Goal: Task Accomplishment & Management: Manage account settings

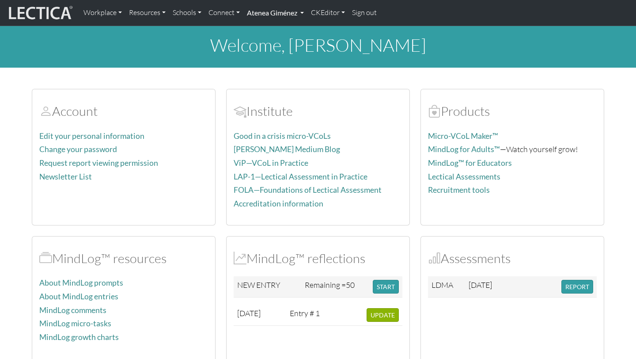
click at [301, 16] on link "Atenea Giménez" at bounding box center [275, 13] width 64 height 19
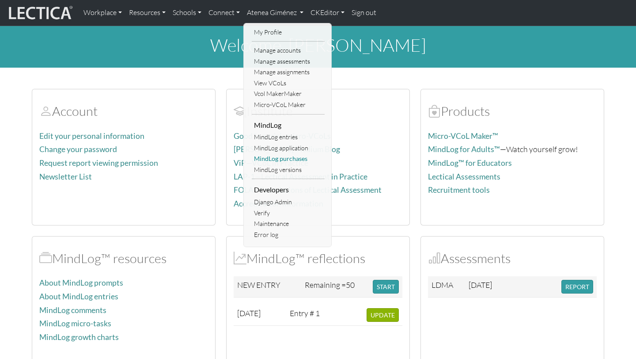
click at [271, 158] on link "MindLog purchases" at bounding box center [288, 158] width 73 height 11
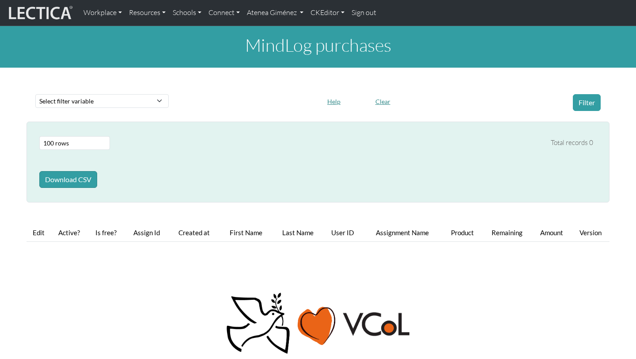
select select "100"
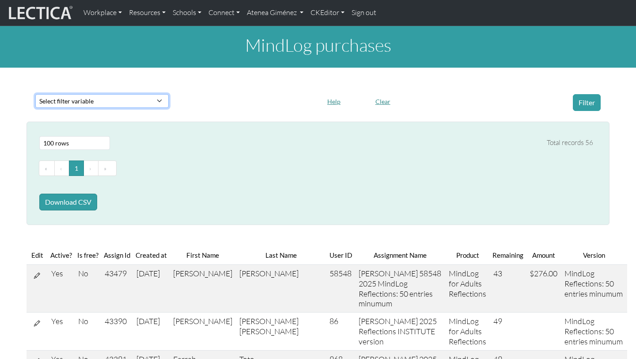
click at [103, 103] on select "Select filter variable First name Last name Version User ID Amount Created at P…" at bounding box center [101, 101] width 133 height 14
select select "first_name"
click at [35, 108] on select "Select filter variable First name Last name Version User ID Amount Created at P…" at bounding box center [101, 101] width 133 height 14
select select
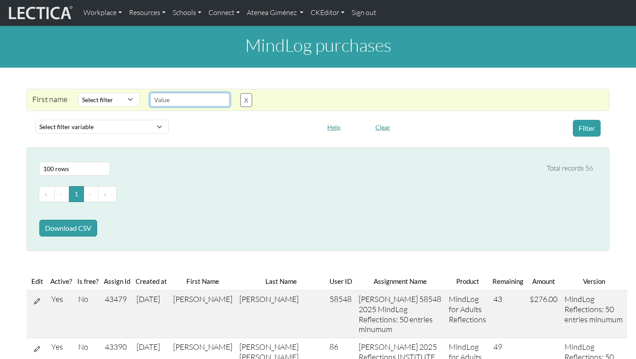
click at [195, 103] on input "text" at bounding box center [190, 100] width 80 height 14
type input "flavia"
click at [104, 95] on select "Select filter Contains Equals Does not equal Starts with Ends with Matches regex" at bounding box center [108, 100] width 61 height 14
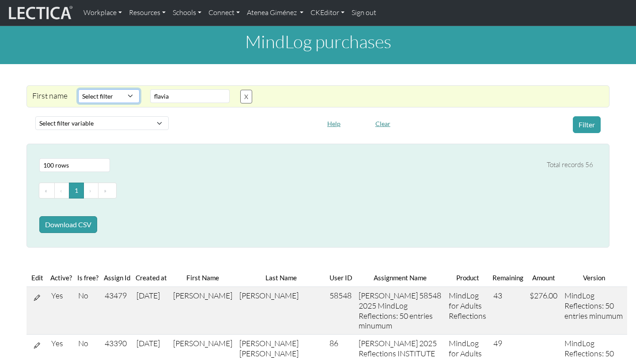
select select "icontains"
click at [78, 89] on select "Select filter Contains Equals Does not equal Starts with Ends with Matches regex" at bounding box center [108, 96] width 61 height 14
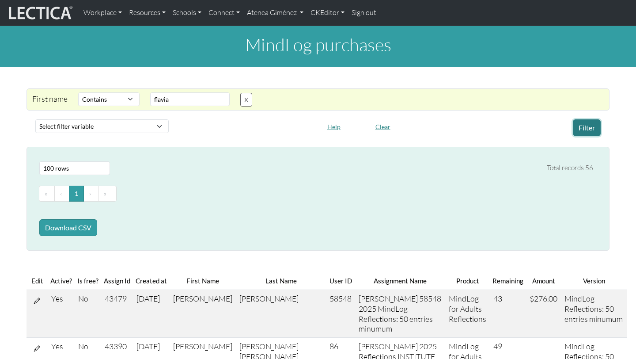
click at [595, 129] on button "Filter" at bounding box center [587, 127] width 28 height 17
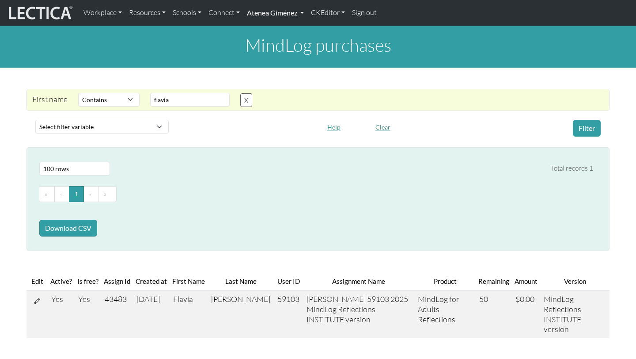
click at [275, 17] on link "Atenea Giménez" at bounding box center [275, 13] width 64 height 19
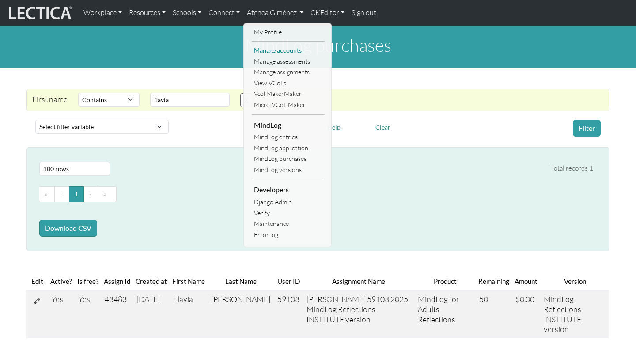
click at [280, 51] on link "Manage accounts" at bounding box center [288, 50] width 73 height 11
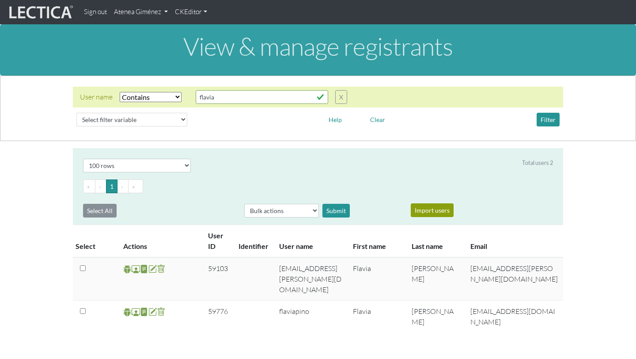
select select "icontains"
select select "100"
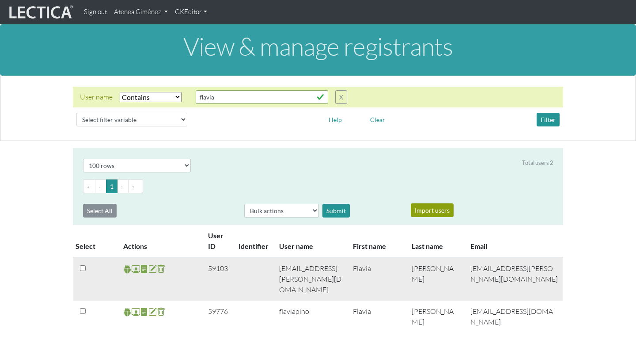
click at [137, 271] on span at bounding box center [136, 269] width 8 height 10
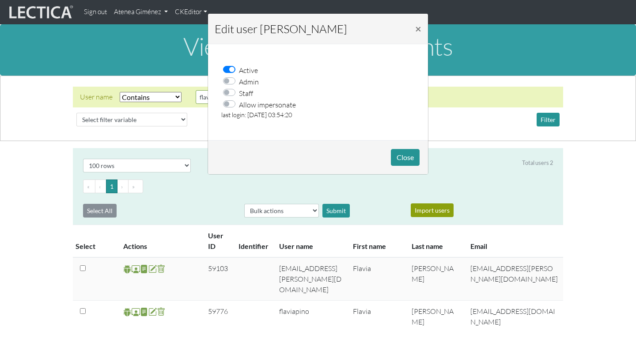
click at [239, 107] on label "Allow impersonate" at bounding box center [267, 104] width 57 height 11
click at [232, 107] on input "Allow impersonate" at bounding box center [231, 103] width 7 height 9
checkbox input "true"
click at [405, 165] on button "Close" at bounding box center [405, 157] width 29 height 17
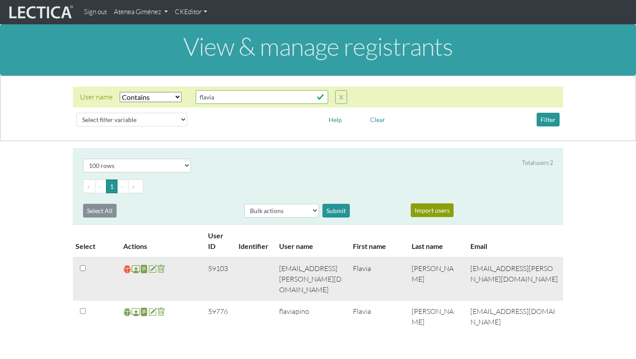
click at [126, 270] on span at bounding box center [127, 269] width 8 height 10
